Goal: Use online tool/utility

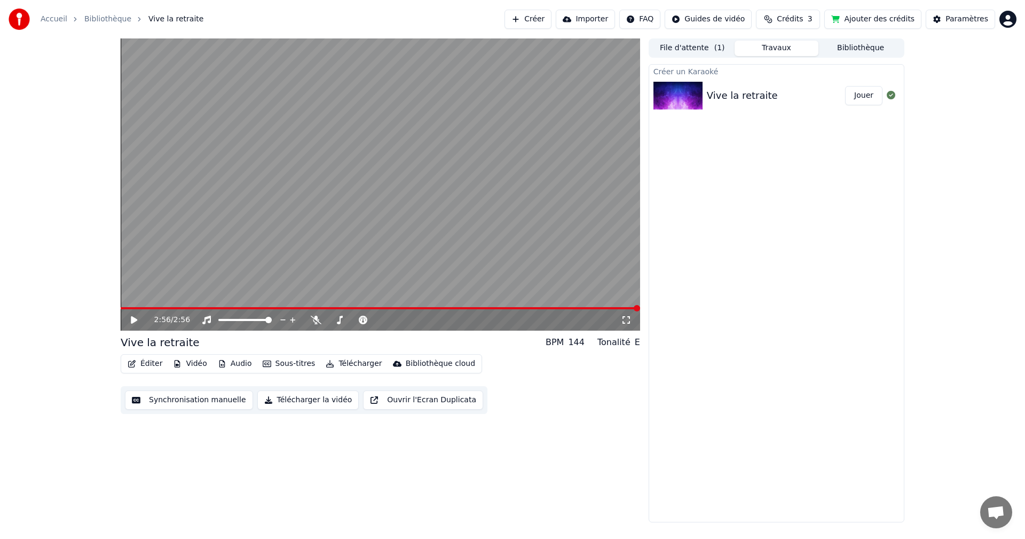
click at [136, 315] on div "2:56 / 2:56" at bounding box center [380, 319] width 511 height 11
click at [472, 230] on video at bounding box center [380, 184] width 519 height 292
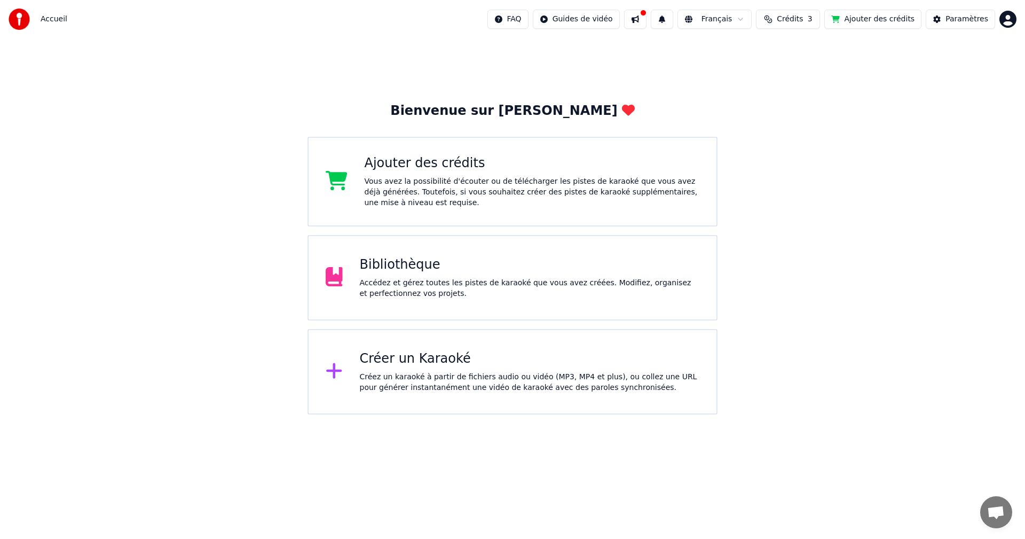
click at [416, 277] on div "Bibliothèque Accédez et gérez toutes les pistes de karaoké que vous avez créées…" at bounding box center [530, 277] width 340 height 43
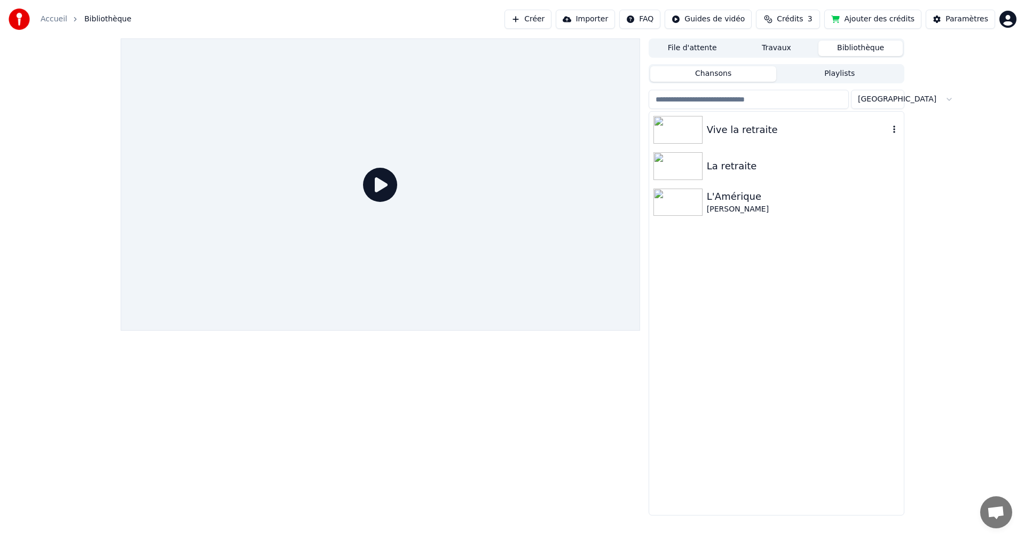
click at [721, 135] on div "Vive la retraite" at bounding box center [798, 129] width 182 height 15
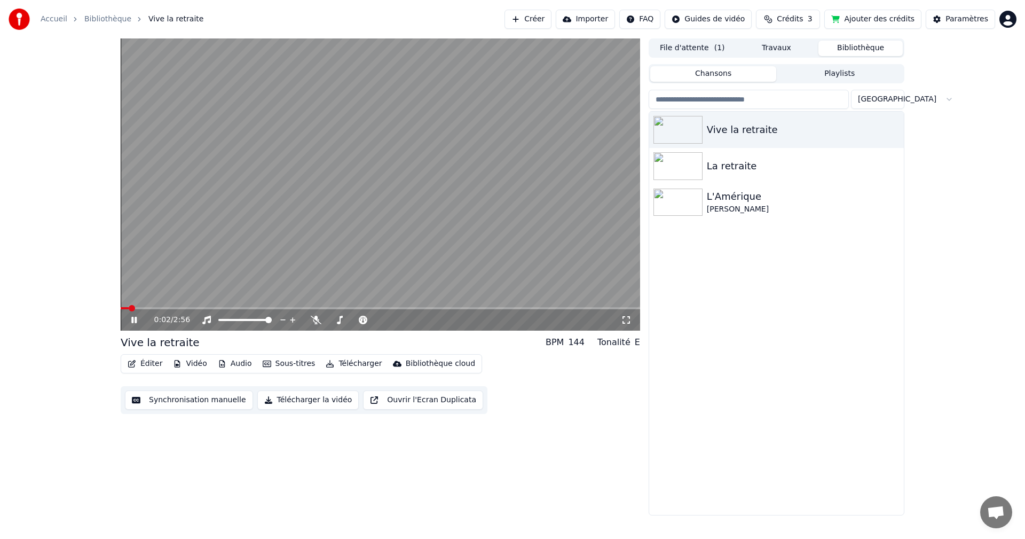
click at [135, 322] on icon at bounding box center [141, 319] width 25 height 9
click at [162, 401] on button "Synchronisation manuelle" at bounding box center [189, 399] width 128 height 19
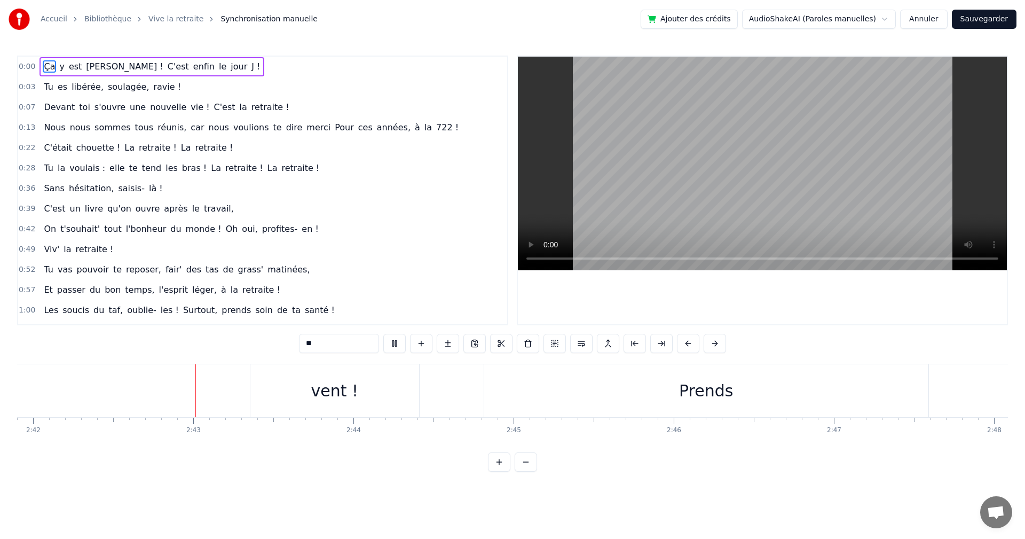
scroll to position [0, 25929]
click at [397, 342] on button at bounding box center [394, 343] width 22 height 19
click at [162, 18] on link "Vive la retraite" at bounding box center [175, 19] width 55 height 11
